Goal: Transaction & Acquisition: Purchase product/service

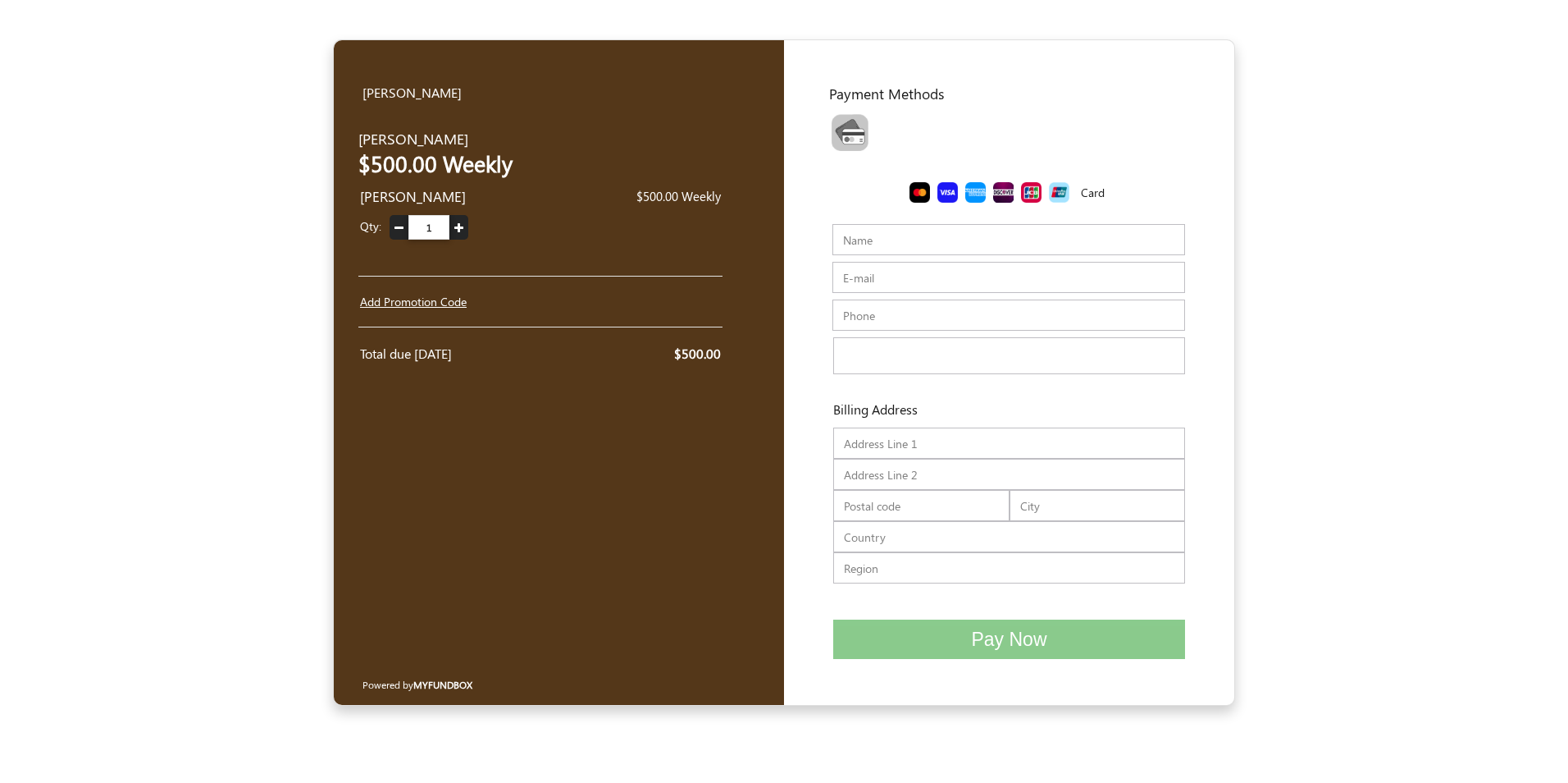
click at [873, 242] on input "Name" at bounding box center [1009, 240] width 353 height 32
type input "T"
type input "[PERSON_NAME]"
click at [856, 274] on input "E-mail" at bounding box center [1009, 277] width 353 height 32
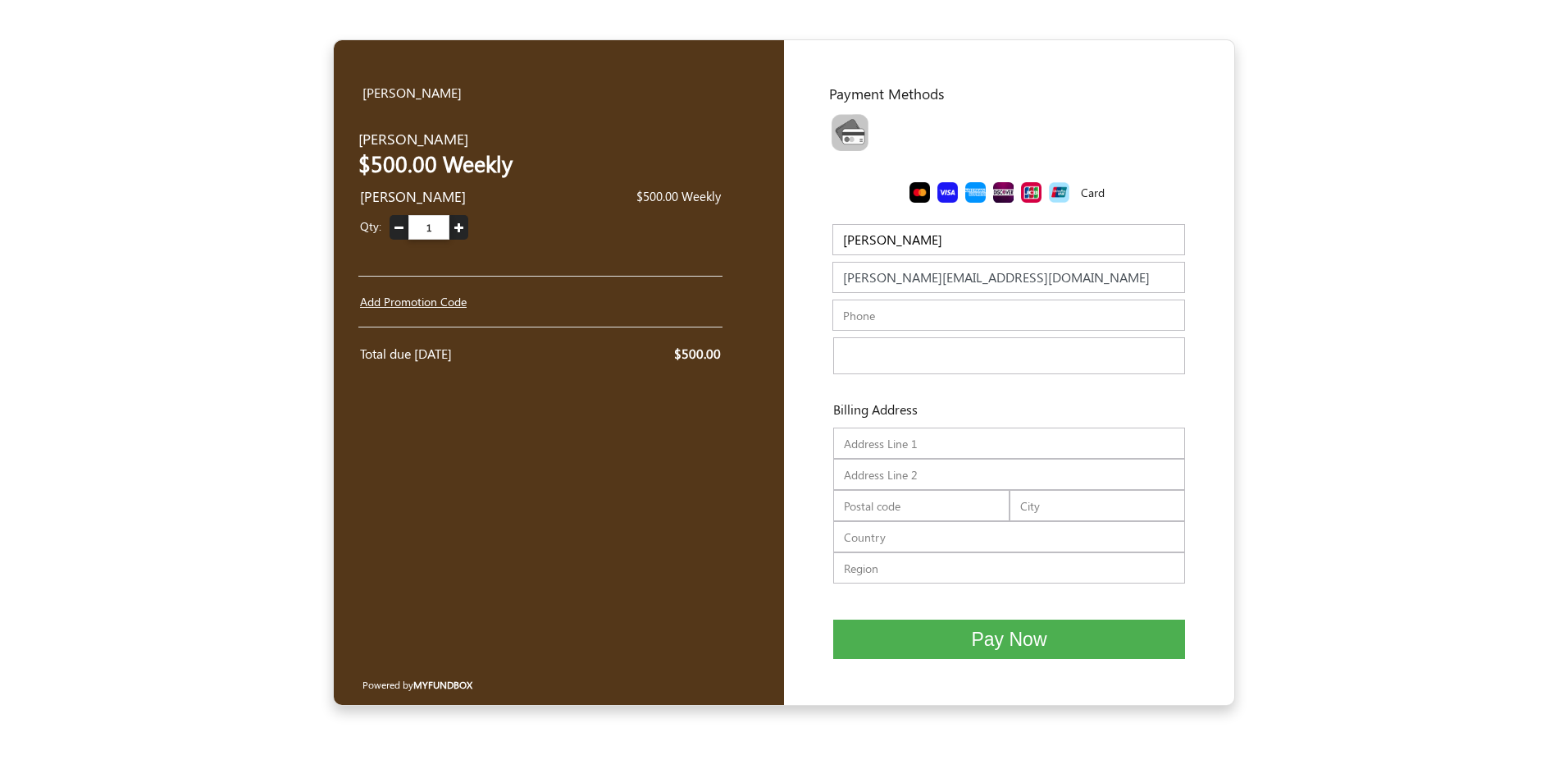
type input "s.guzman@thewerkscleaning.com"
drag, startPoint x: 848, startPoint y: 336, endPoint x: 851, endPoint y: 321, distance: 15.3
click at [851, 321] on div "Enter your details Company Name Name Samuel Guzman Name should be atleast 3 cha…" at bounding box center [1009, 414] width 409 height 412
click at [851, 321] on input "text" at bounding box center [1009, 316] width 353 height 32
type input "7864523225"
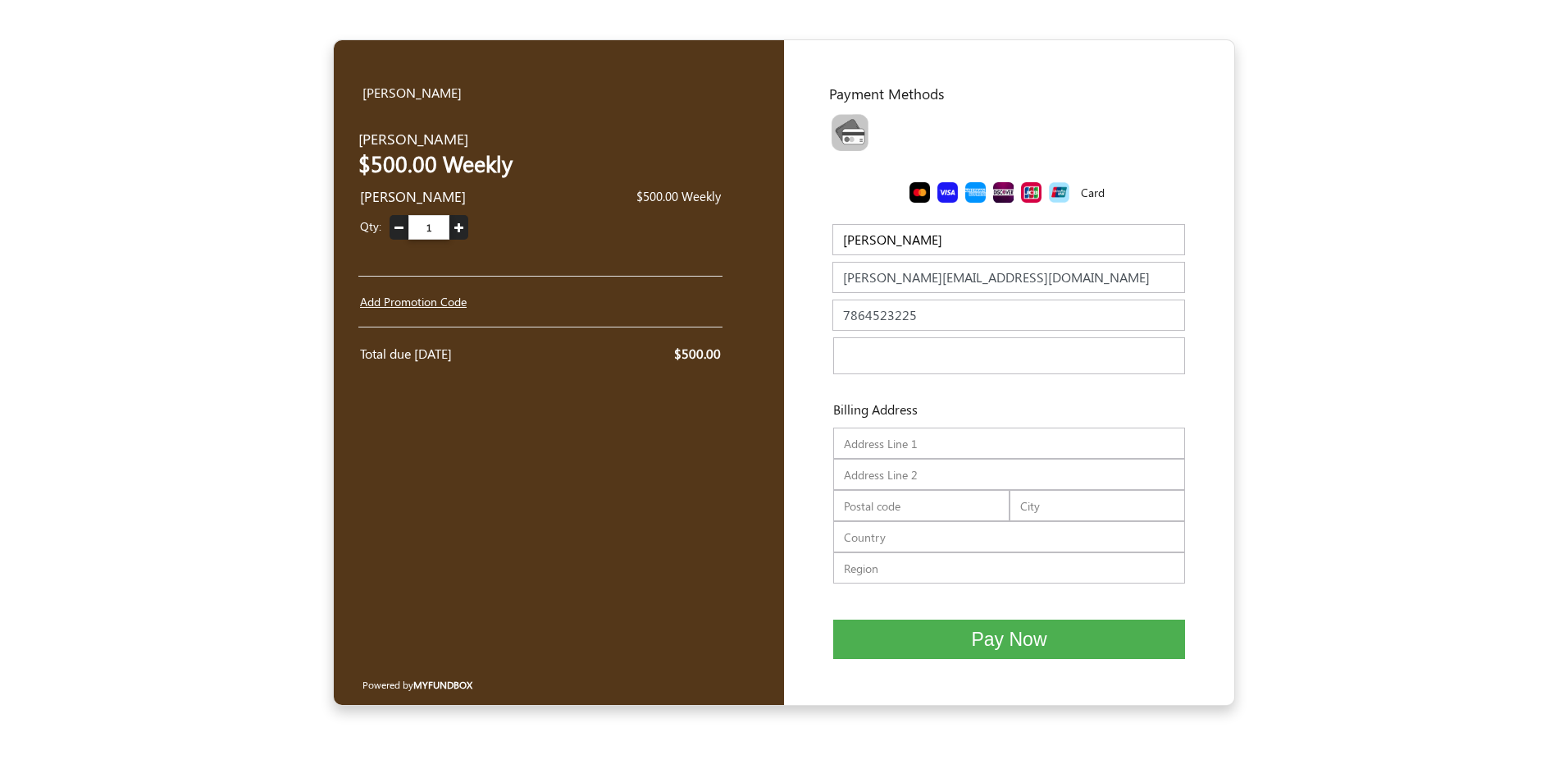
click at [813, 364] on div "Enter your details Company Name Name Samuel Guzman Name should be atleast 3 cha…" at bounding box center [1009, 414] width 409 height 412
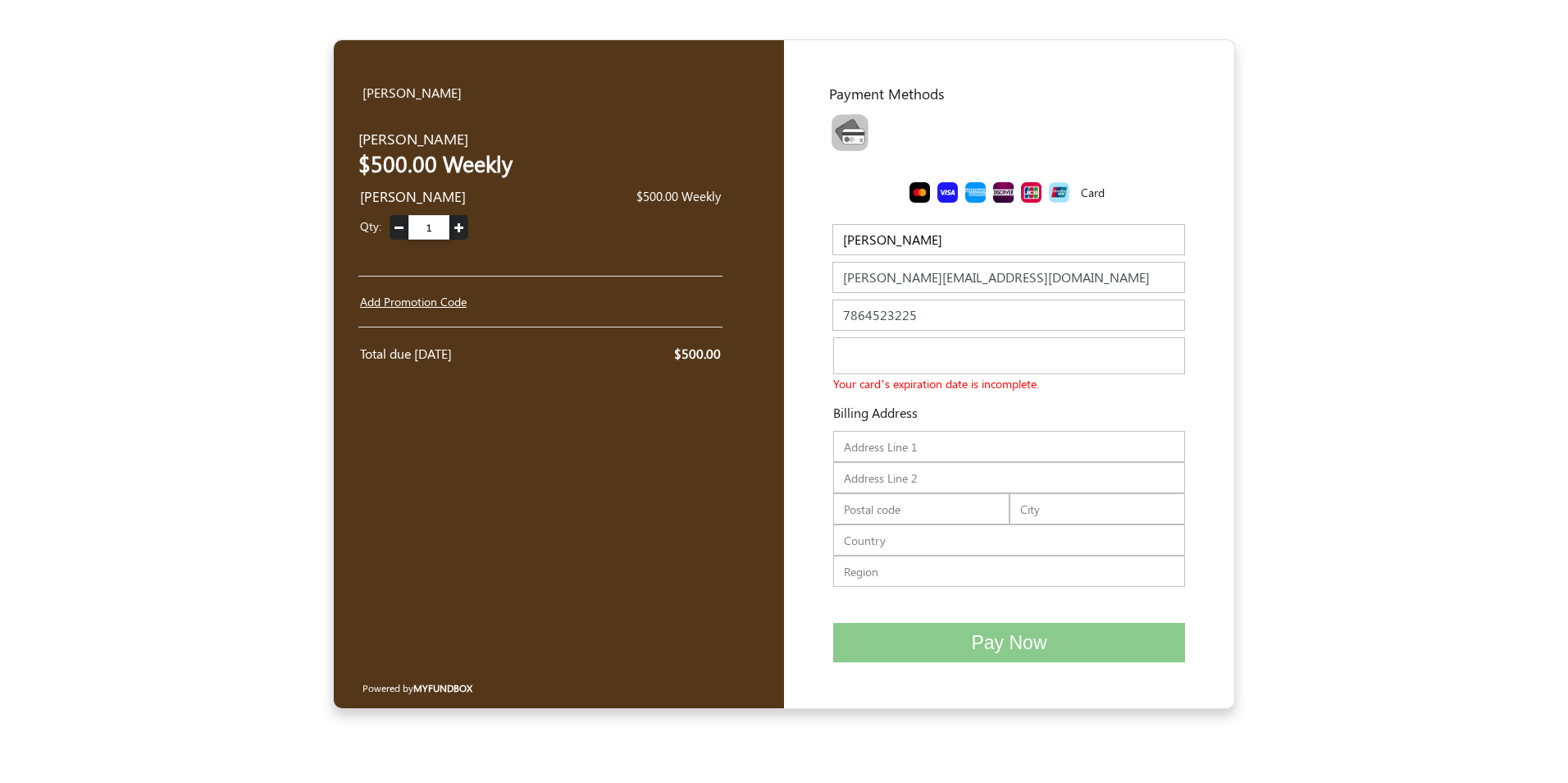
click at [806, 415] on div "Enter your details Company Name Name Samuel Guzman Name should be atleast 3 cha…" at bounding box center [1009, 415] width 409 height 415
click at [874, 441] on input "text" at bounding box center [1009, 447] width 352 height 32
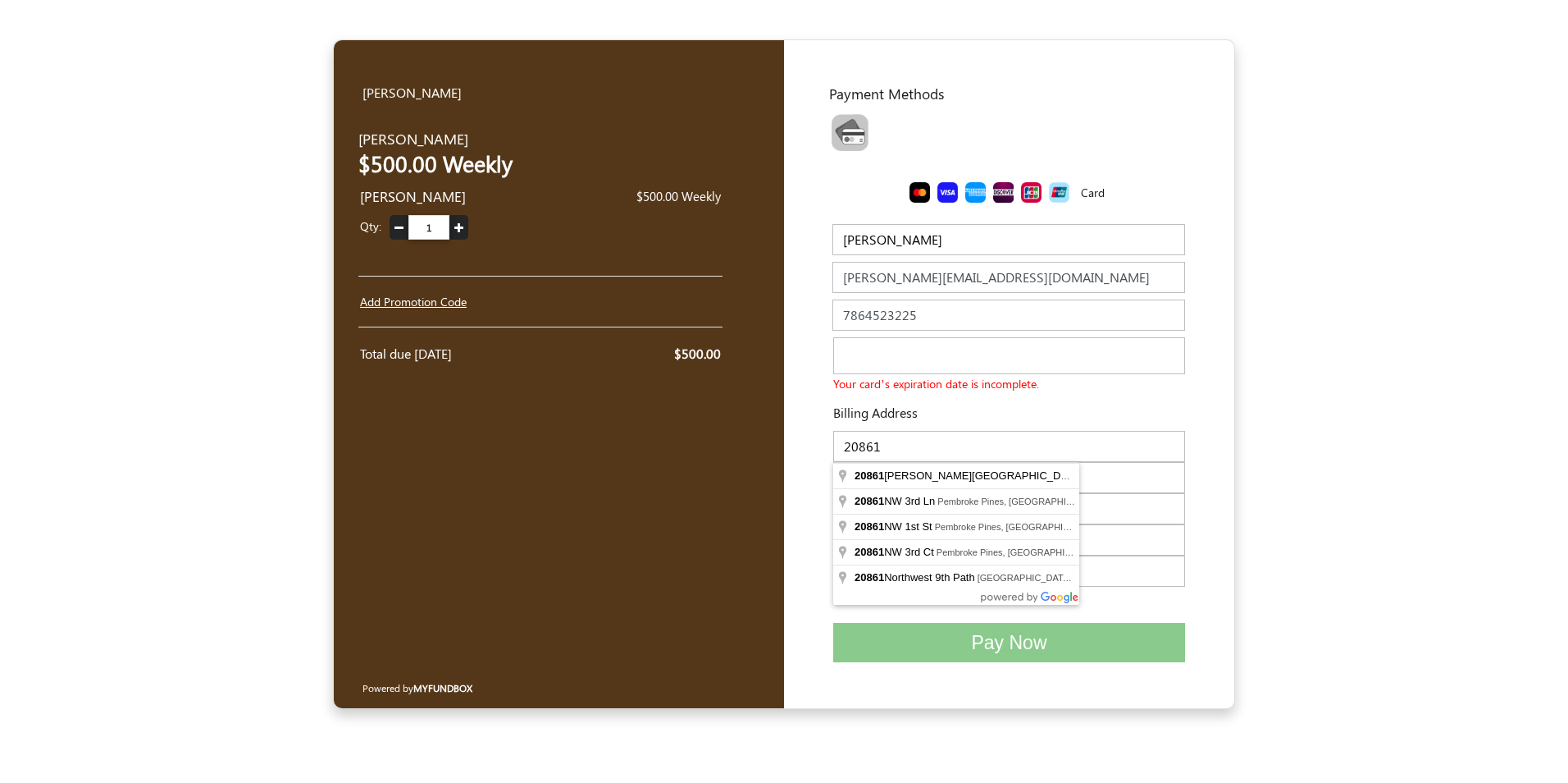
type input "20861 Johnson St."
type input "Unit 106"
type input "33029"
type input "Pembroke Pines"
type input "United States"
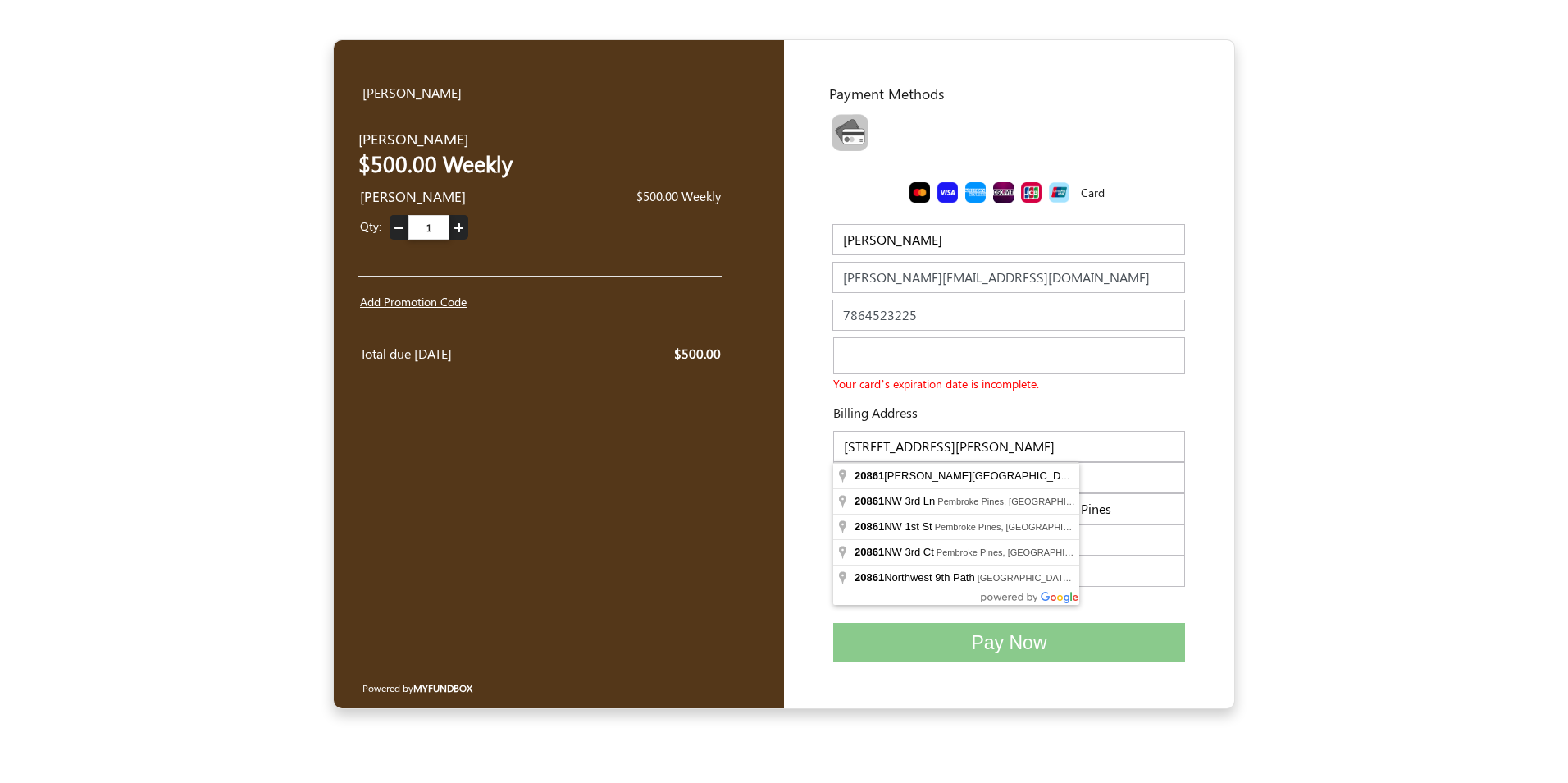
type input "FL"
click at [1357, 473] on form "Yoel Molina USD USD GBP EUR EN ES NL Samuel Guzman Samuel Guzman $500.00 Weekly…" at bounding box center [784, 374] width 1568 height 669
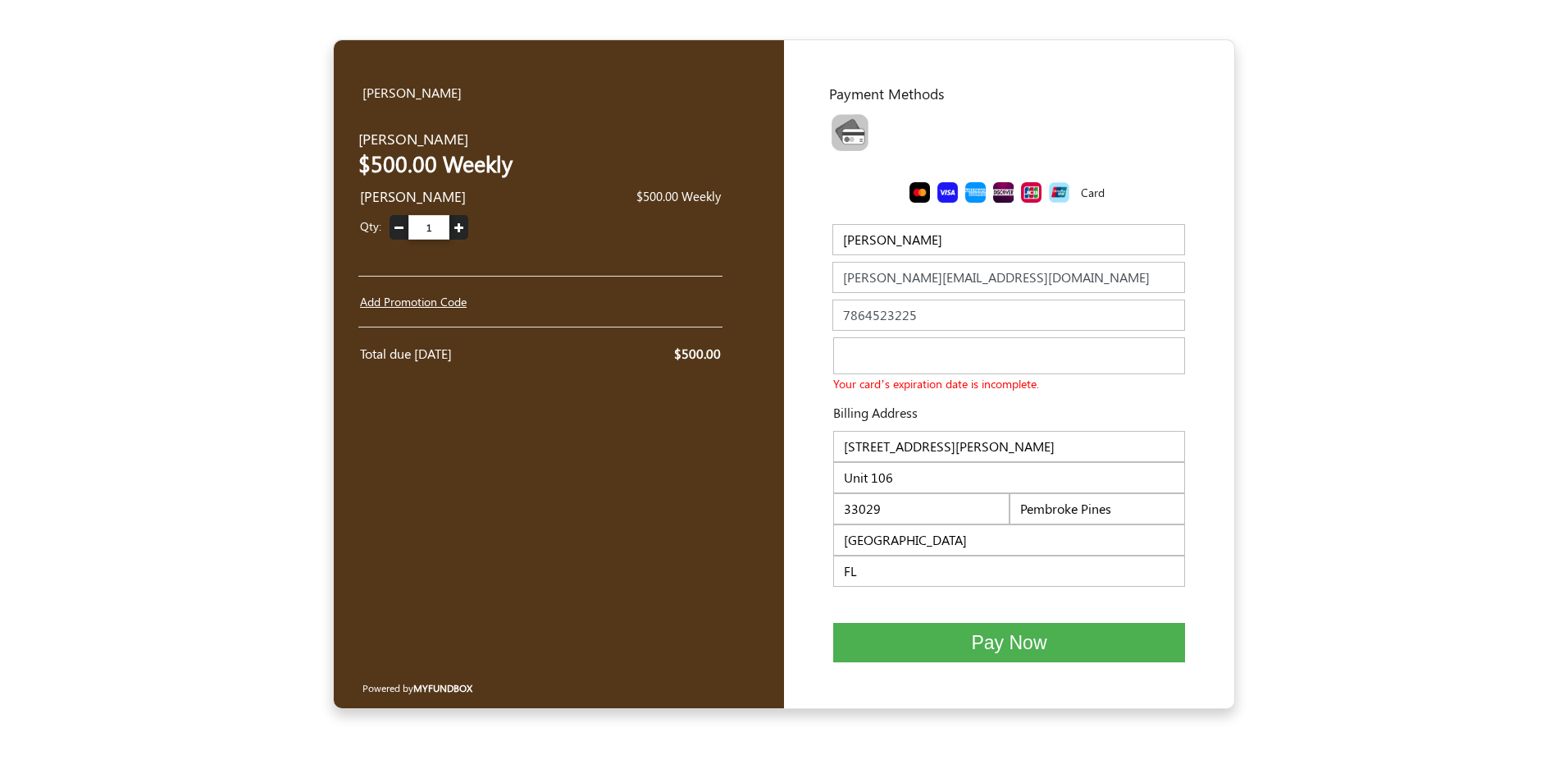
click at [1004, 645] on span "Pay Now" at bounding box center [1009, 643] width 76 height 22
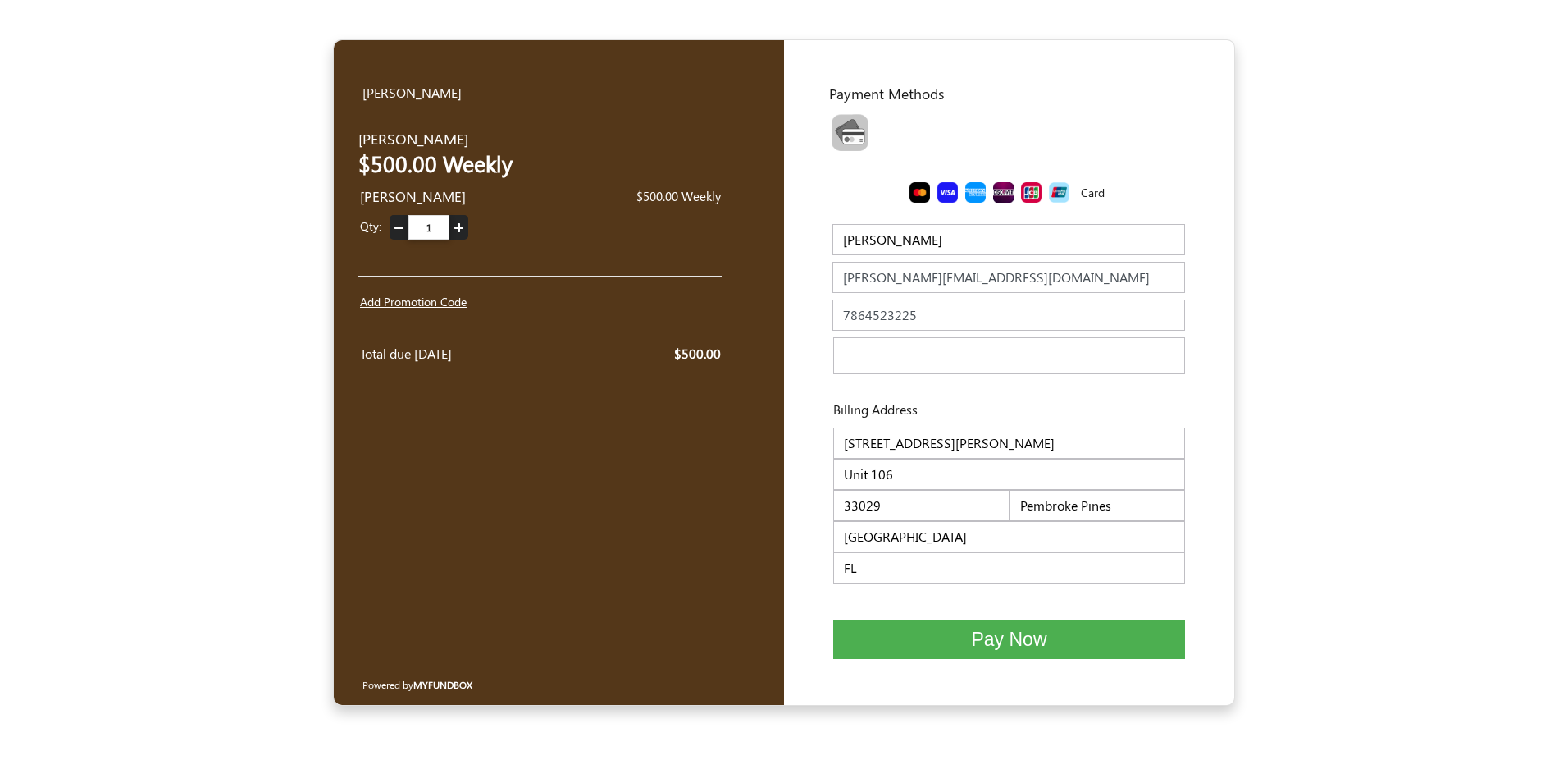
click at [997, 634] on span "Pay Now" at bounding box center [1009, 639] width 76 height 22
